Goal: Check status: Check status

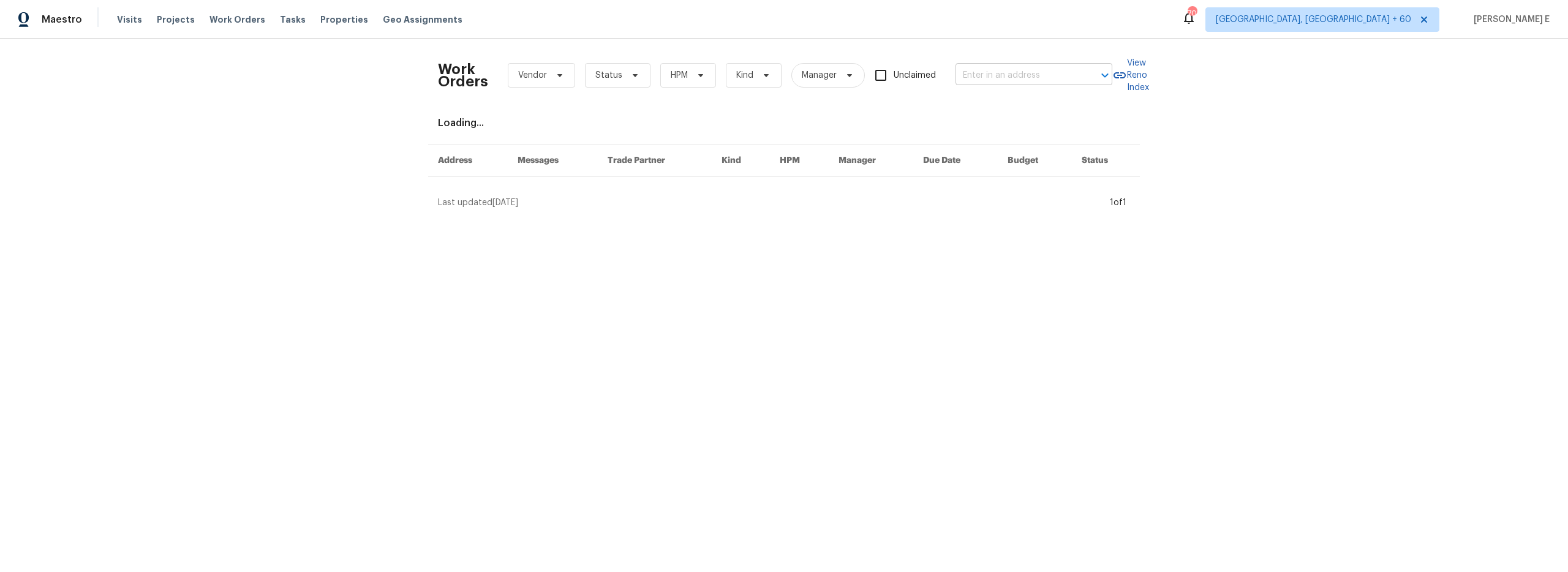
click at [1012, 74] on input "text" at bounding box center [1016, 76] width 123 height 19
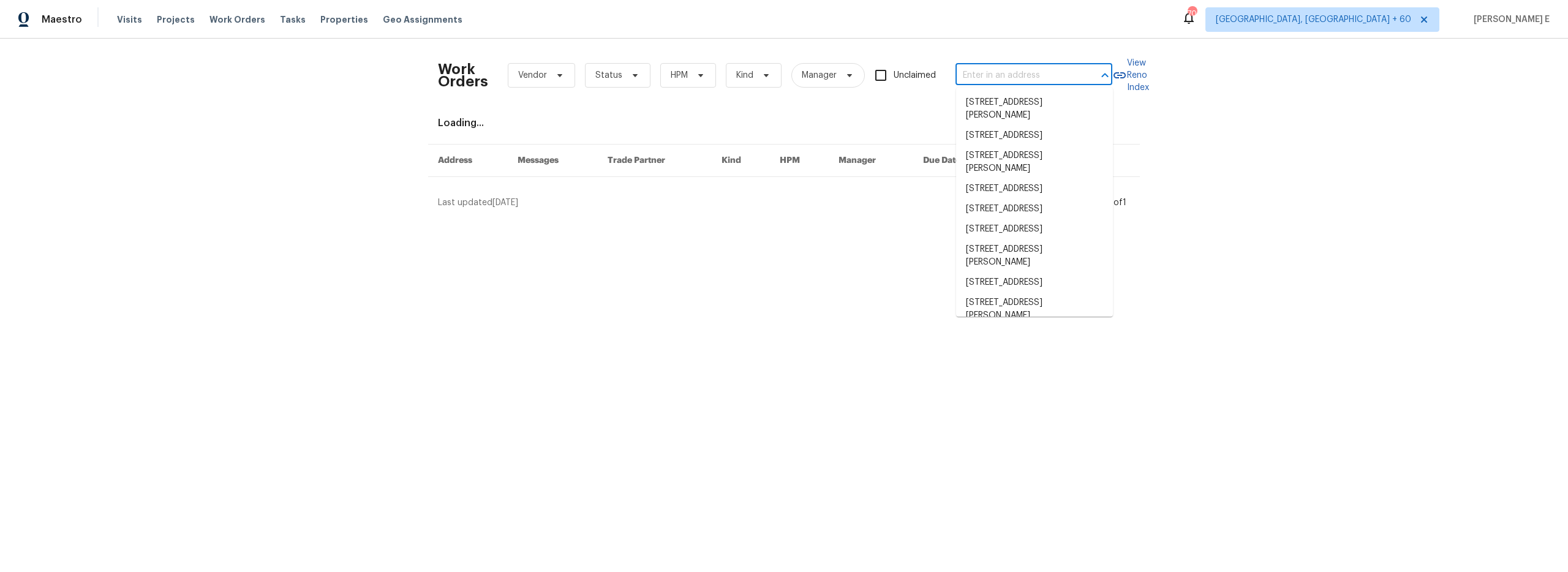
paste input "[STREET_ADDRESS]"
type input "[STREET_ADDRESS]"
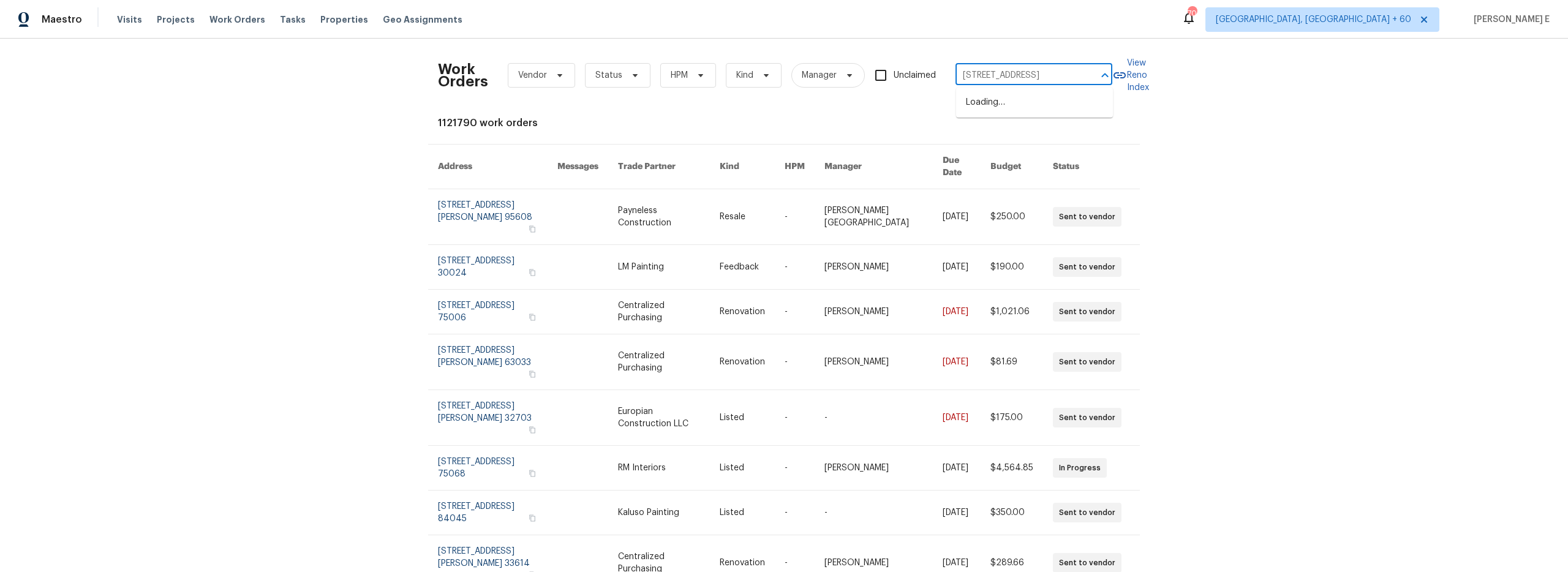
scroll to position [0, 40]
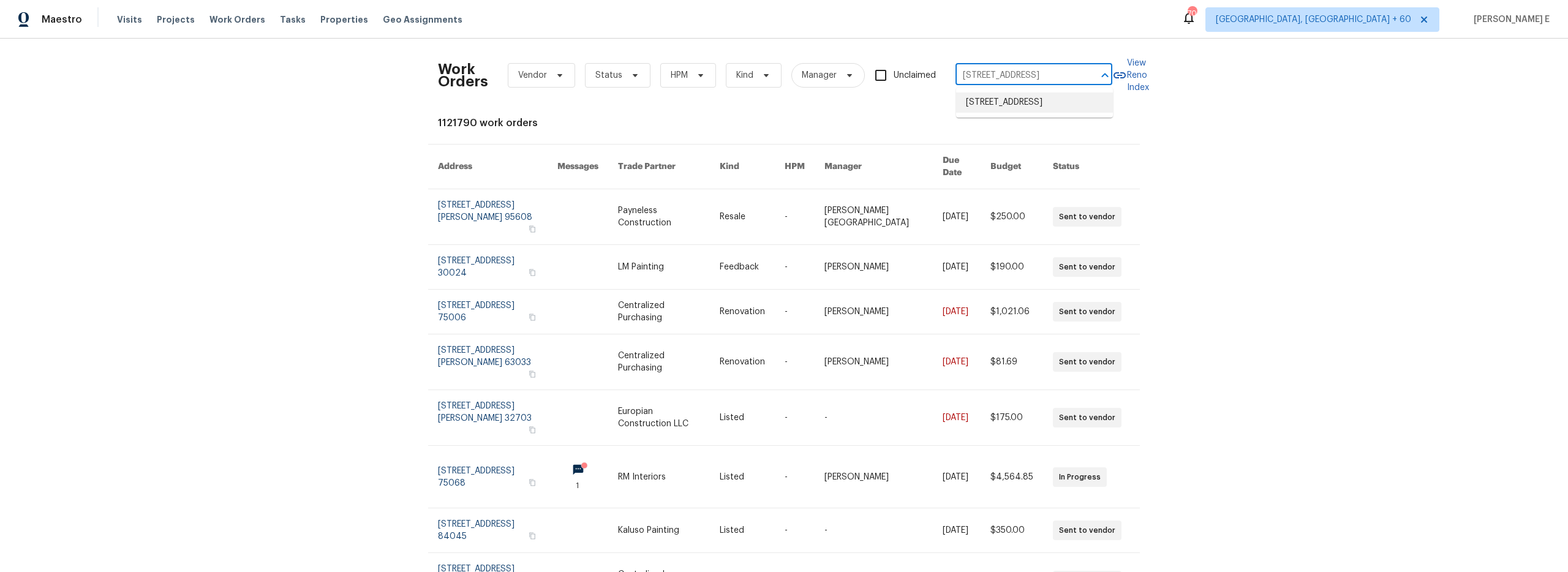
click at [1023, 106] on li "[STREET_ADDRESS]" at bounding box center [1034, 102] width 157 height 20
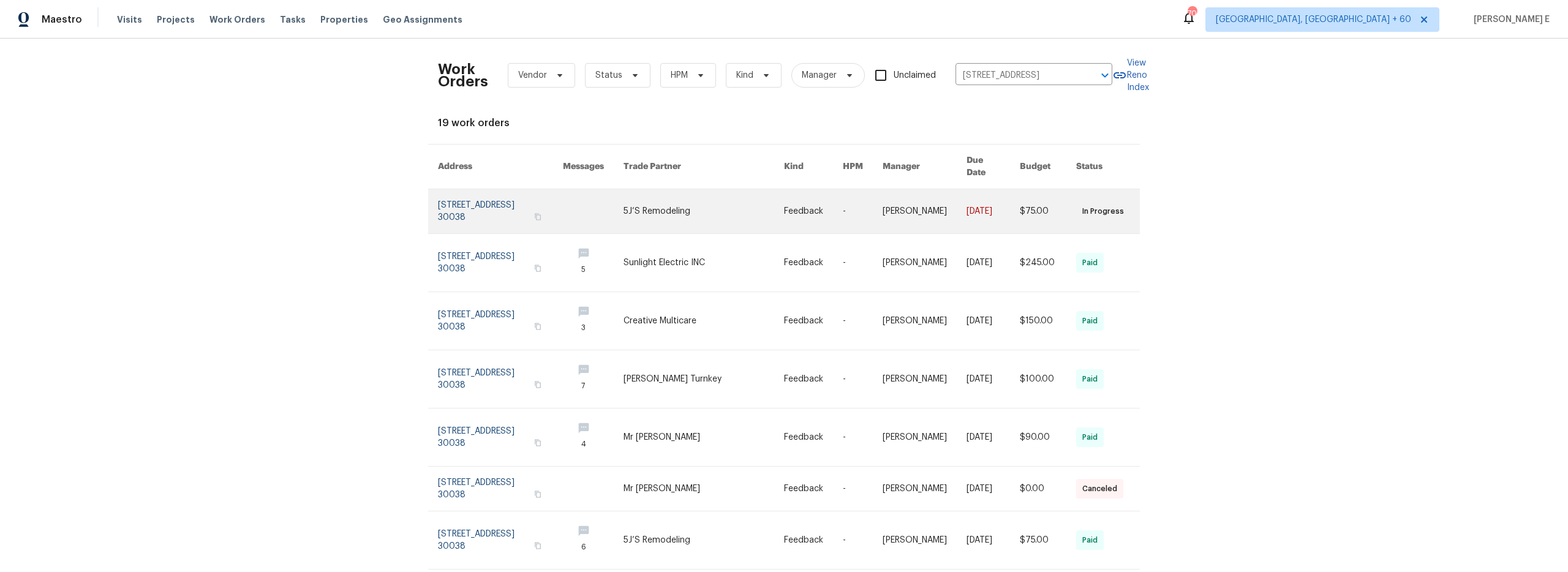
click at [515, 192] on link at bounding box center [500, 211] width 125 height 44
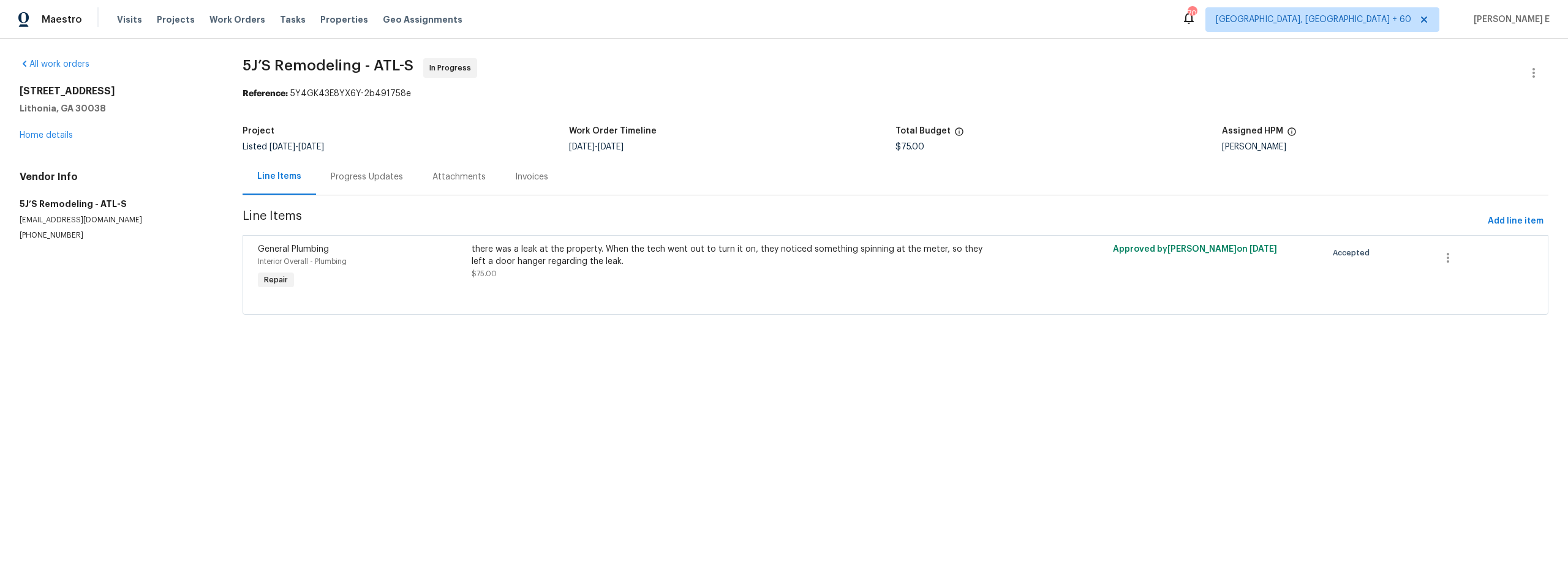
click at [356, 185] on div "Progress Updates" at bounding box center [366, 177] width 102 height 36
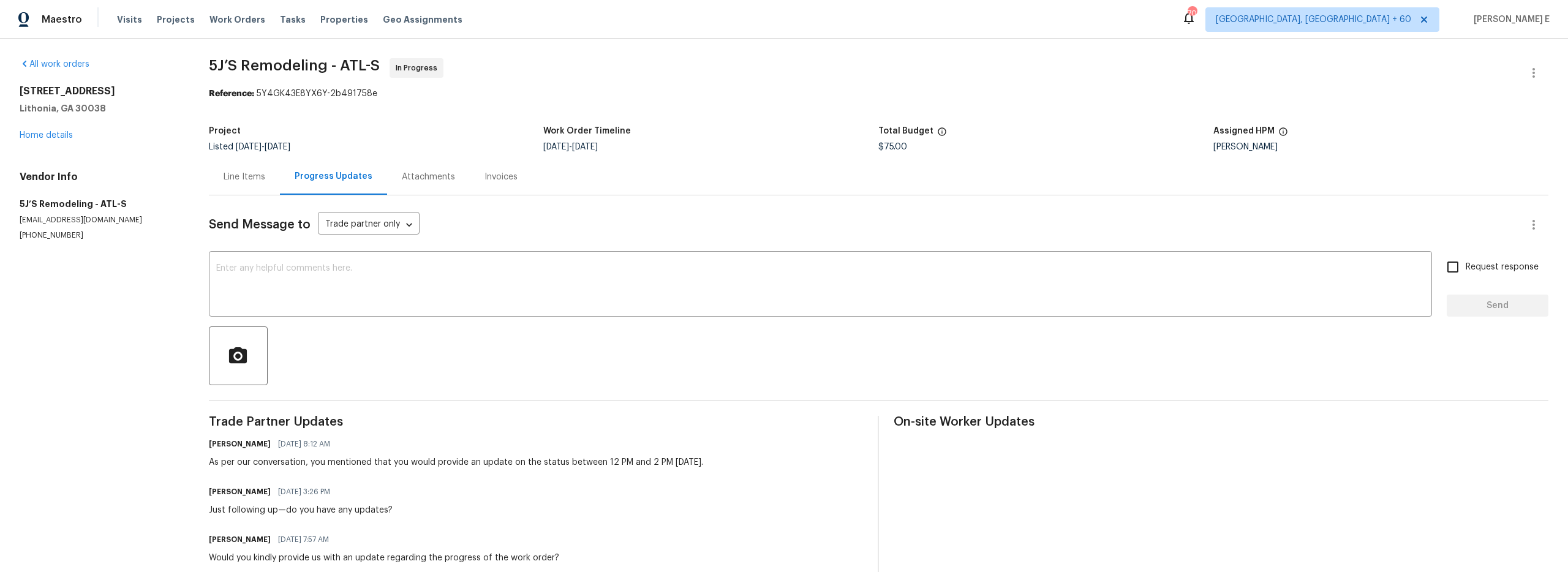
click at [251, 174] on div "Line Items" at bounding box center [244, 177] width 41 height 12
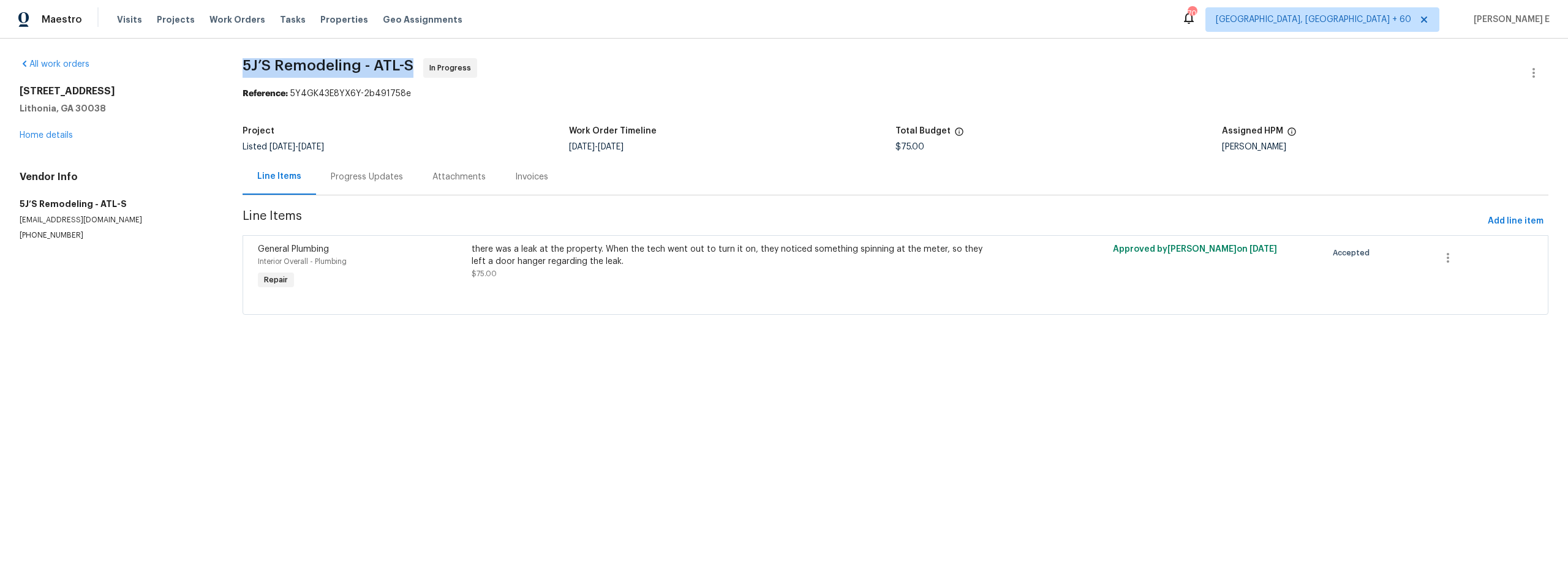
drag, startPoint x: 243, startPoint y: 64, endPoint x: 416, endPoint y: 64, distance: 173.0
click at [416, 64] on span "5J’S Remodeling - ATL-S In Progress" at bounding box center [881, 73] width 1276 height 30
copy span "5J’S Remodeling - ATL-S"
